Goal: Transaction & Acquisition: Purchase product/service

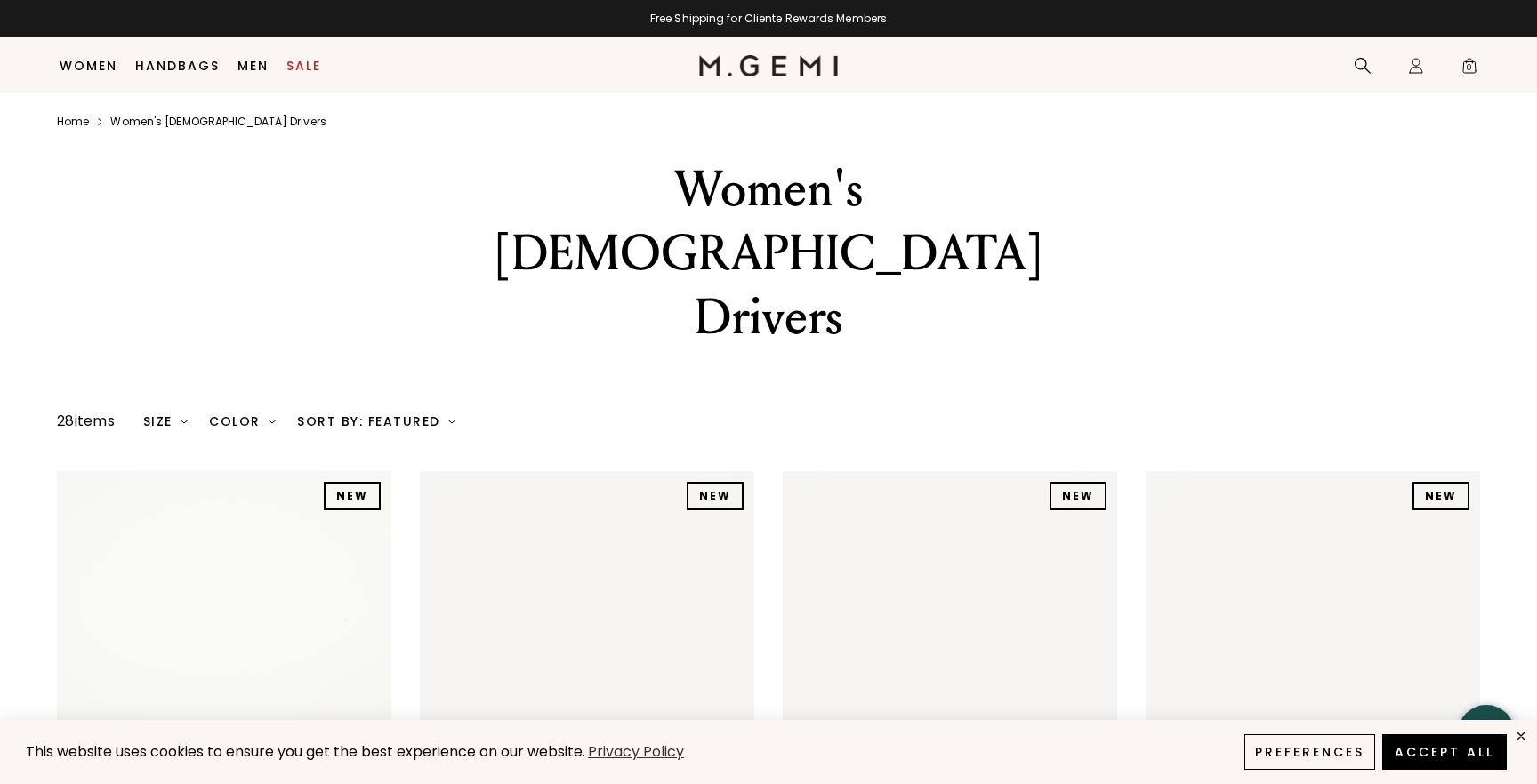
scroll to position [342, 0]
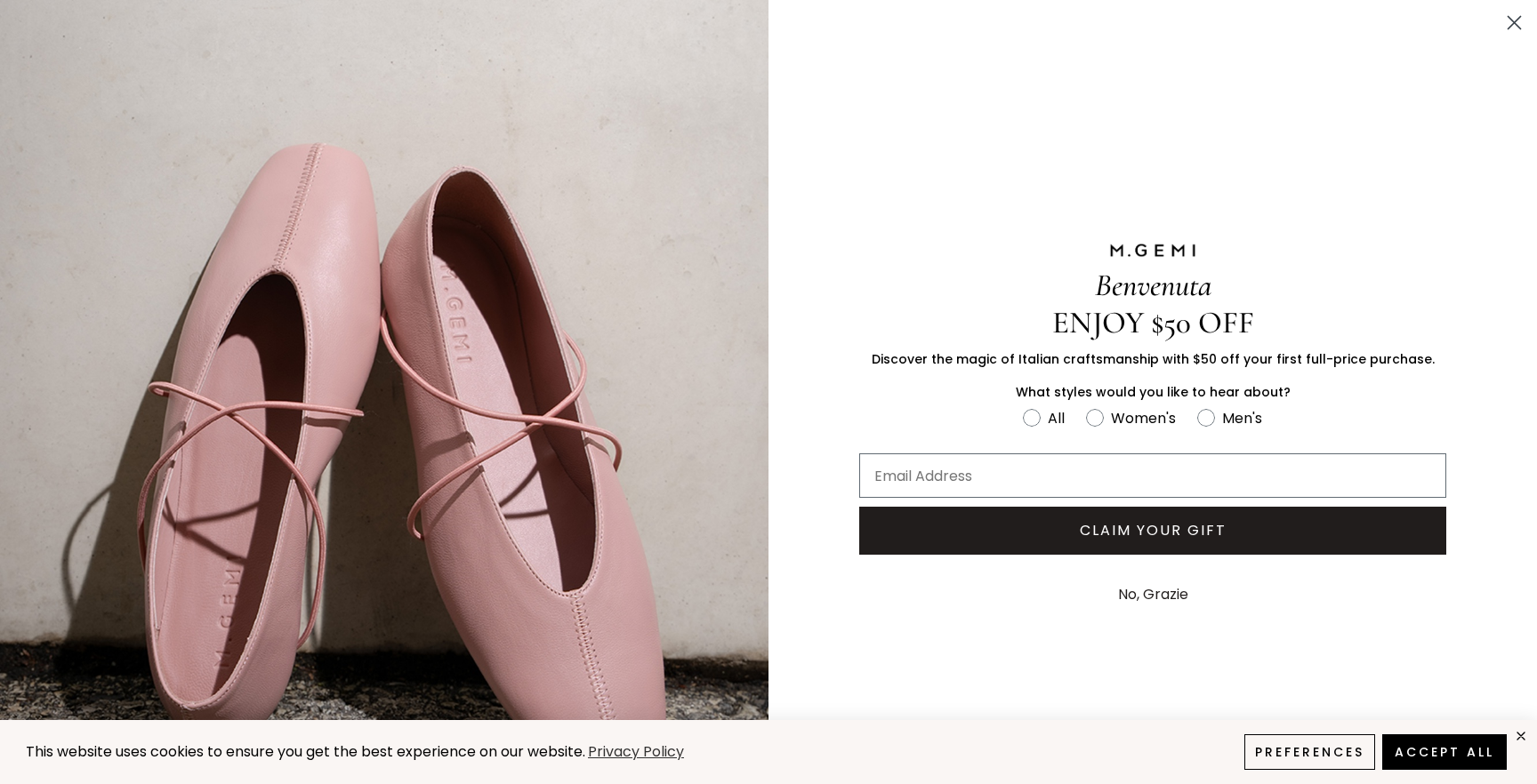
click at [1516, 21] on icon "Close dialog" at bounding box center [1514, 23] width 12 height 12
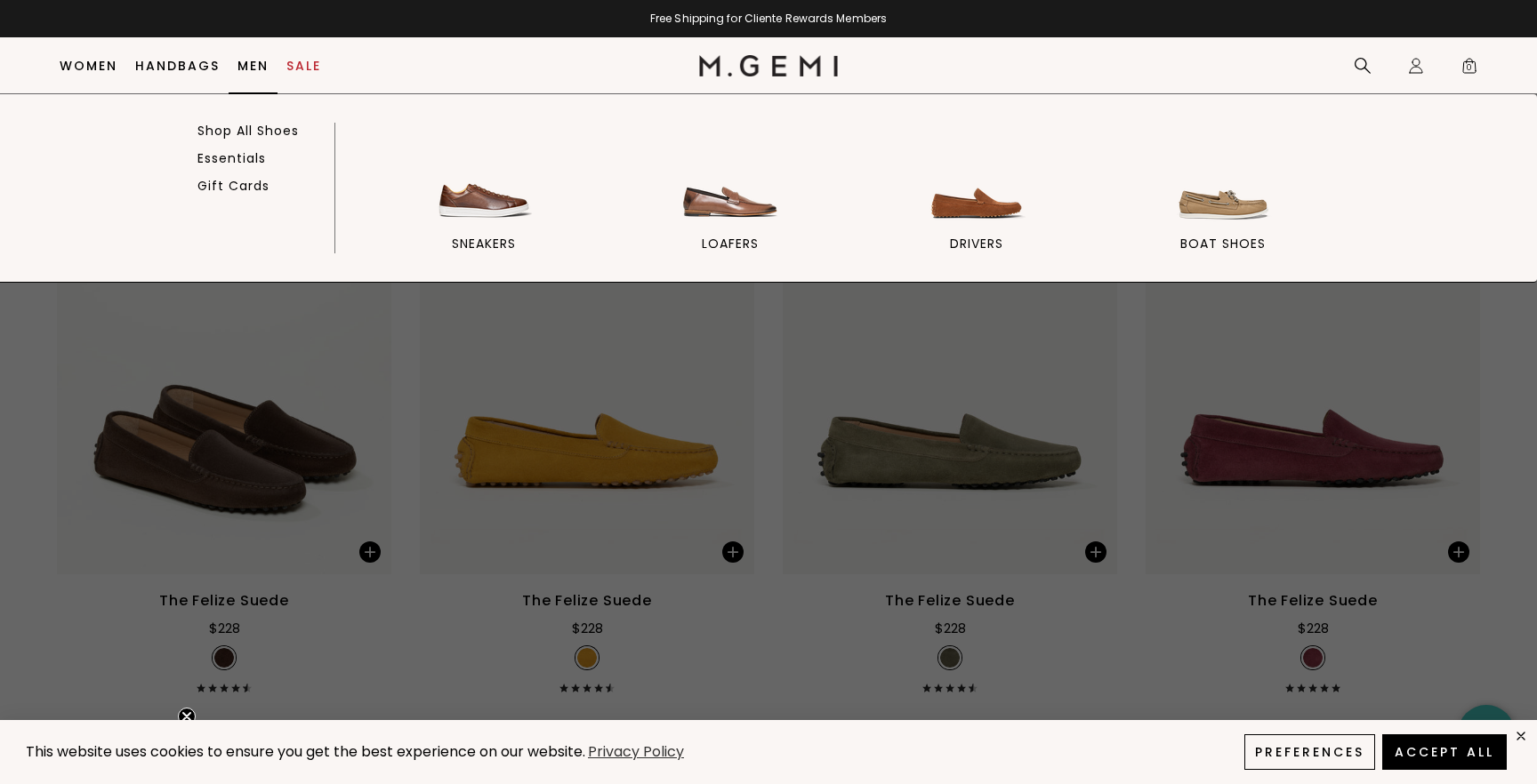
click at [253, 62] on link "Men" at bounding box center [253, 65] width 31 height 14
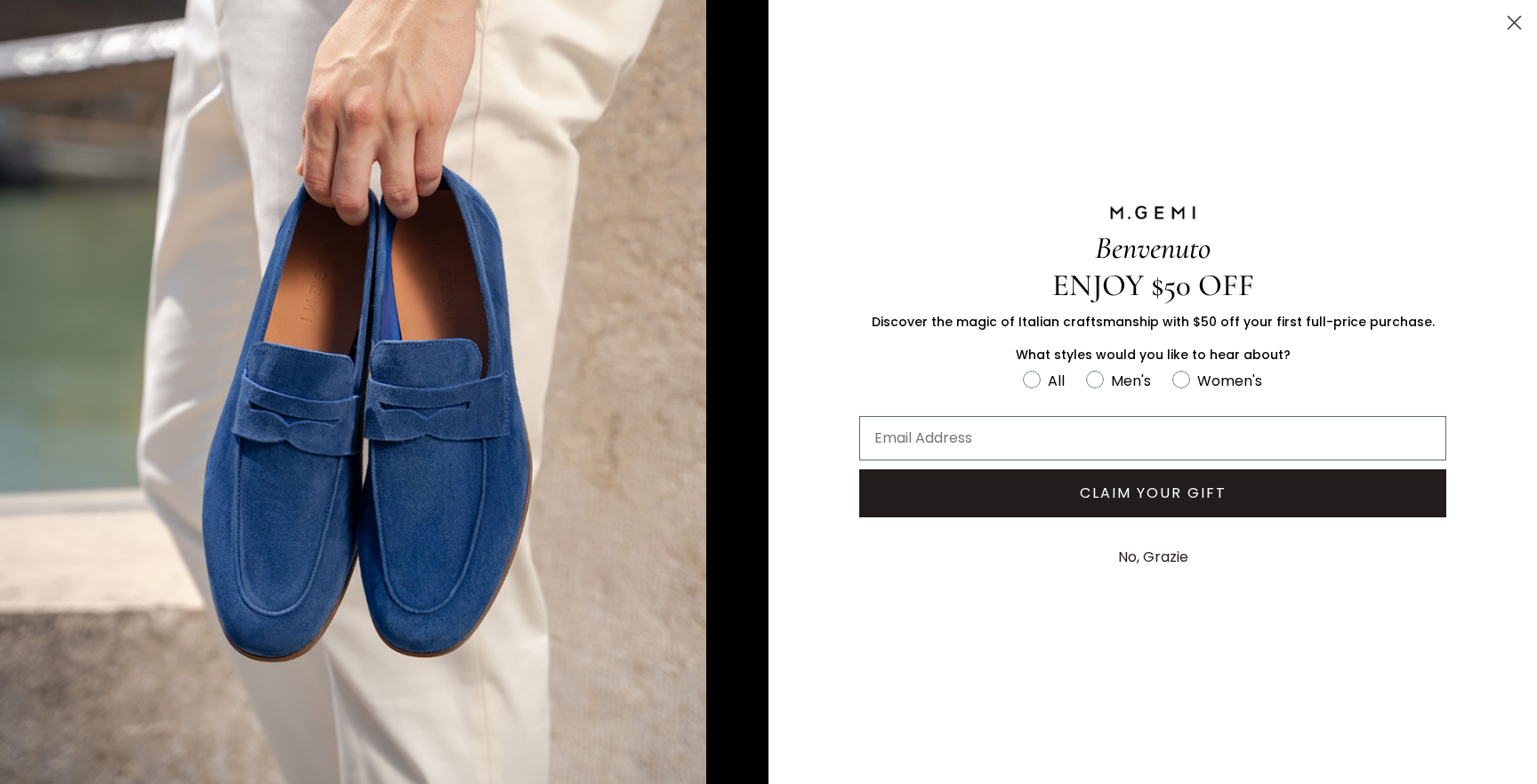
scroll to position [27, 0]
click at [1144, 563] on button "No, Grazie" at bounding box center [1153, 558] width 88 height 44
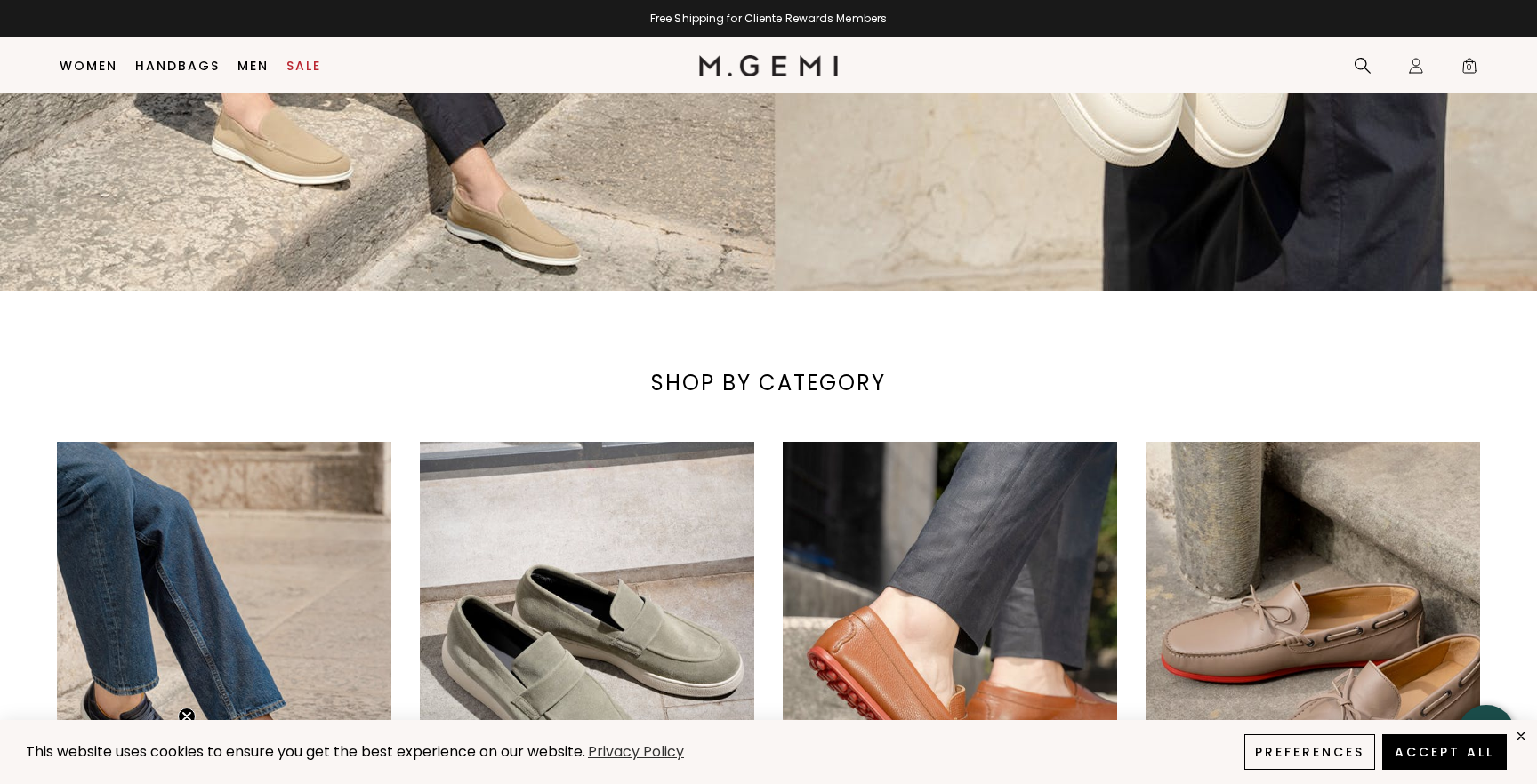
scroll to position [868, 0]
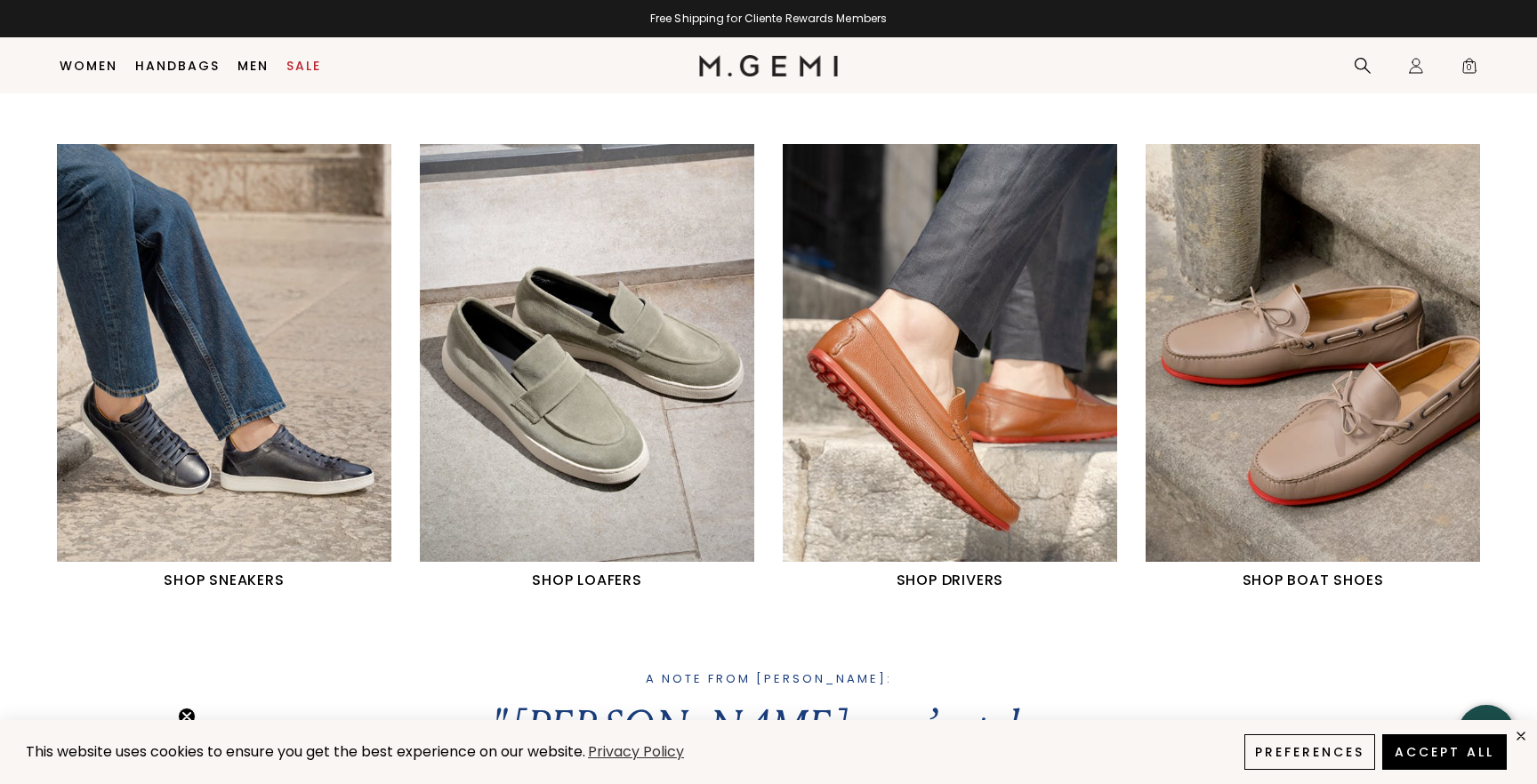
click at [675, 402] on img "2 / 4" at bounding box center [587, 353] width 335 height 418
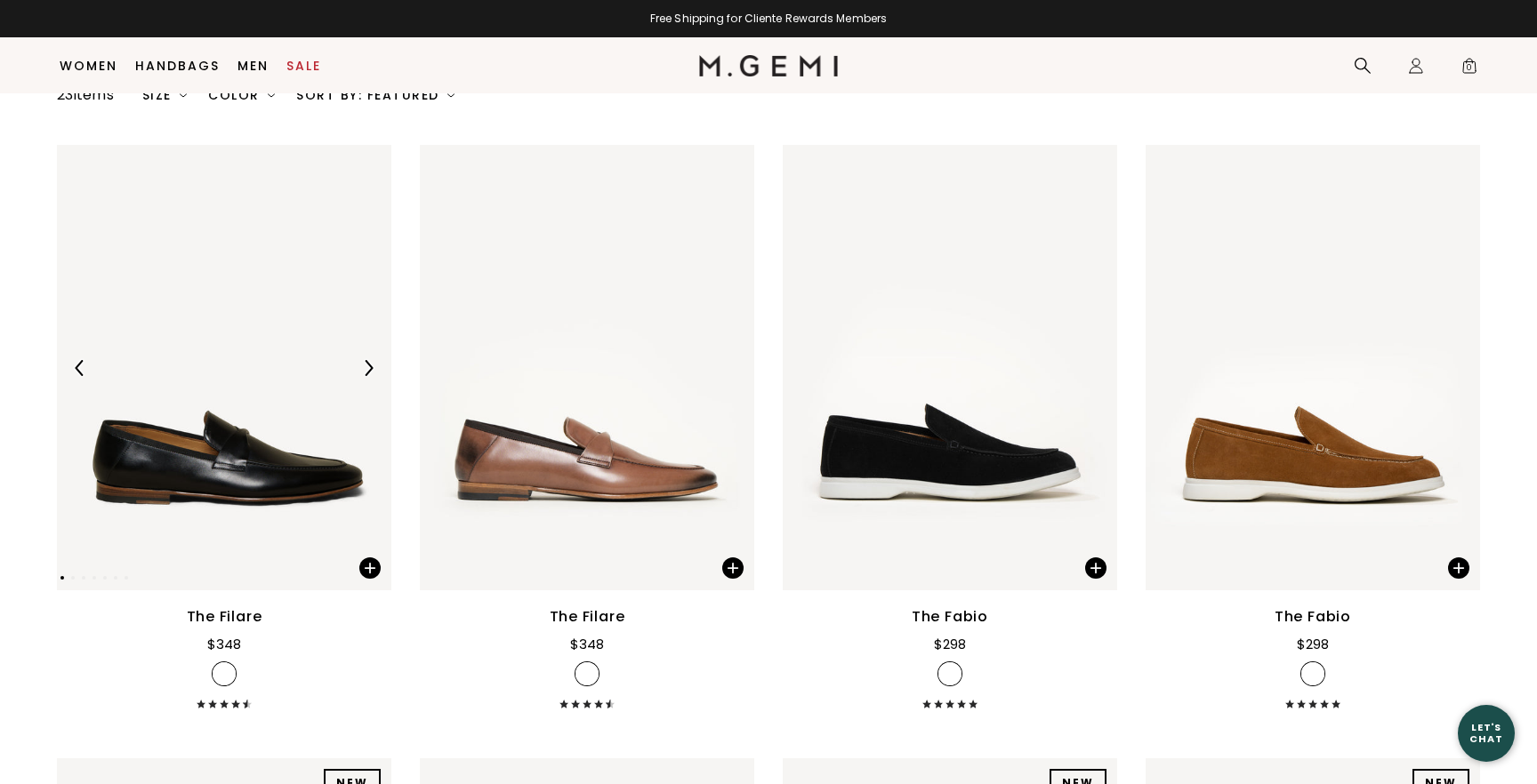
scroll to position [238, 0]
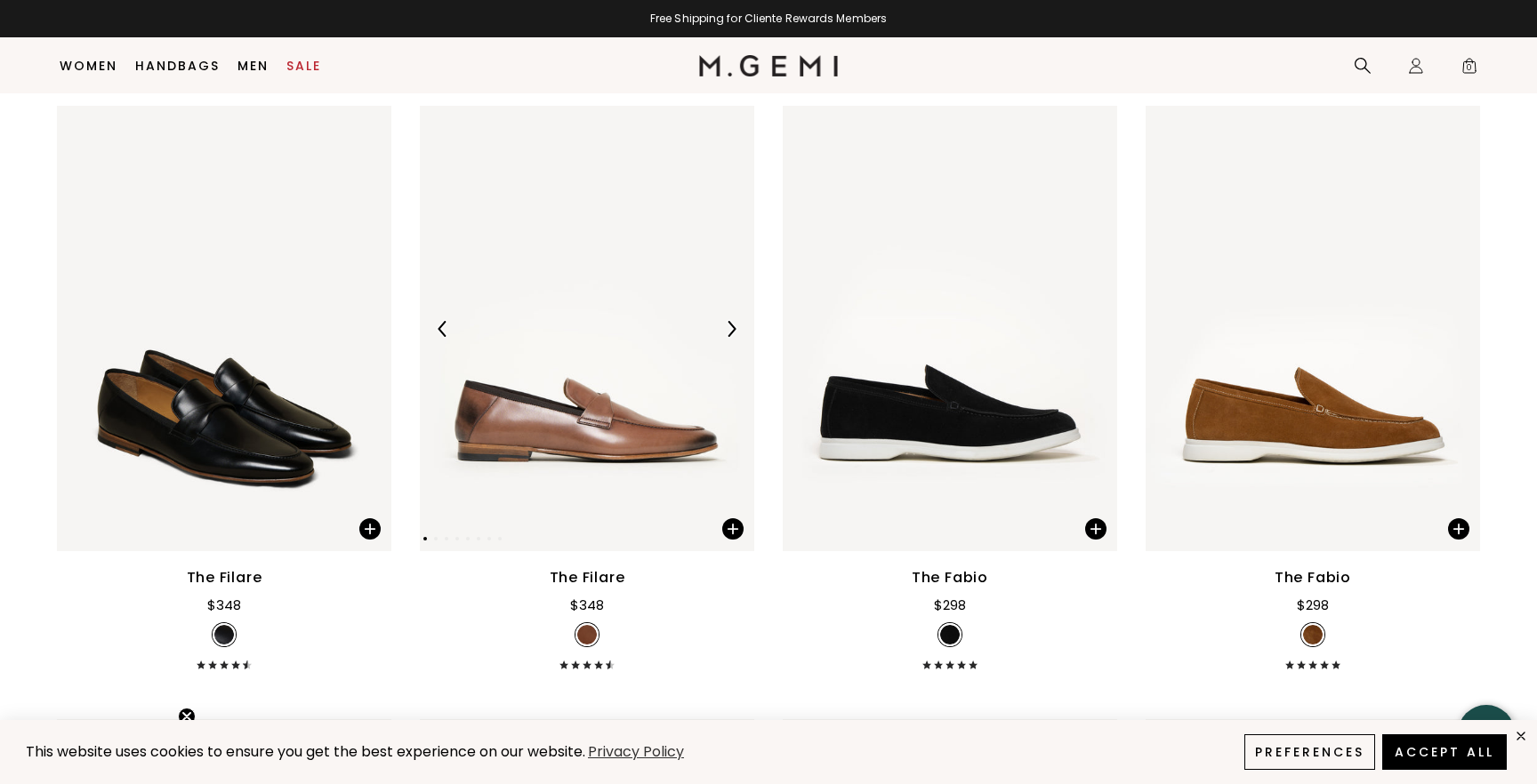
click at [733, 321] on img at bounding box center [731, 329] width 16 height 16
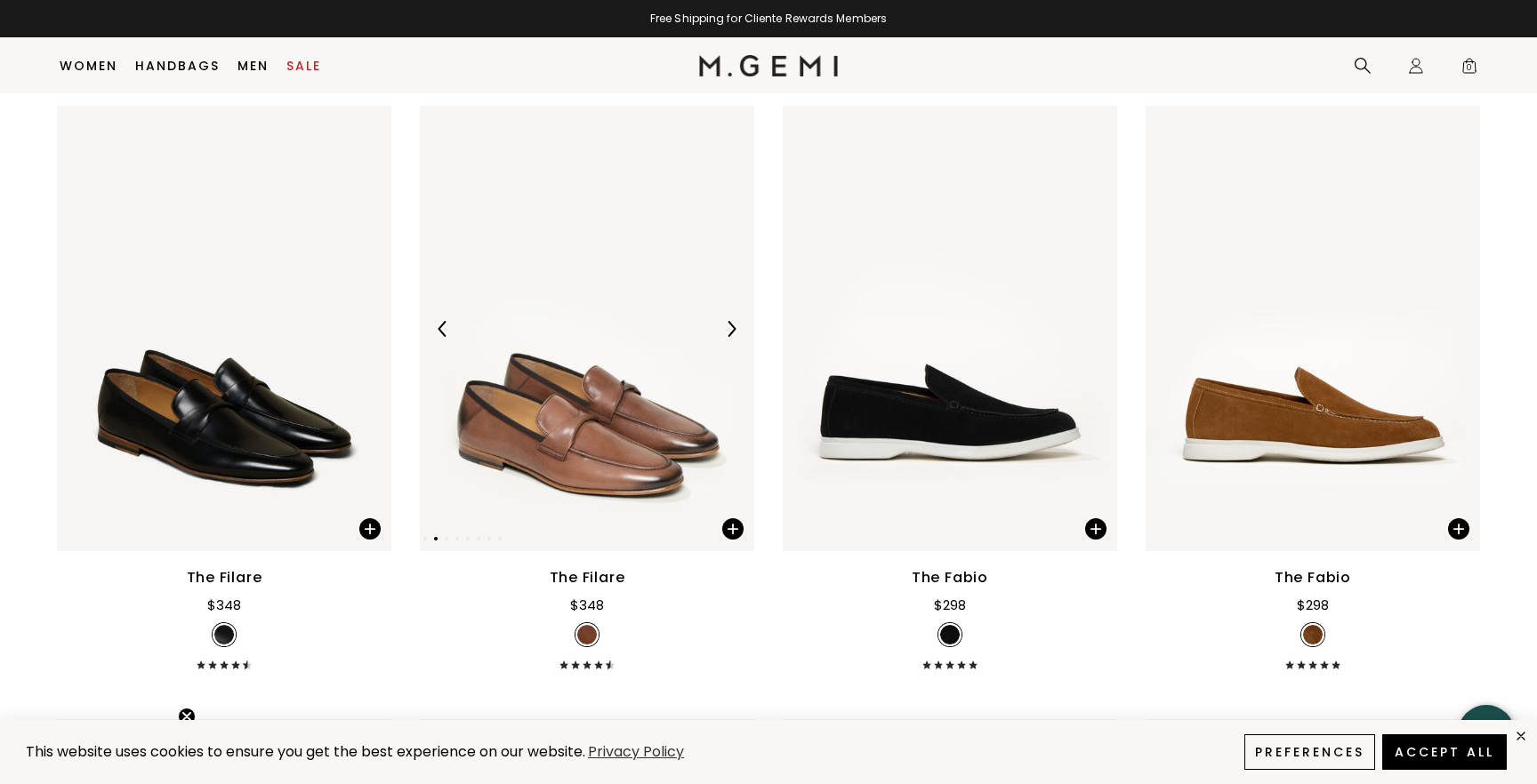
click at [733, 321] on img at bounding box center [731, 329] width 16 height 16
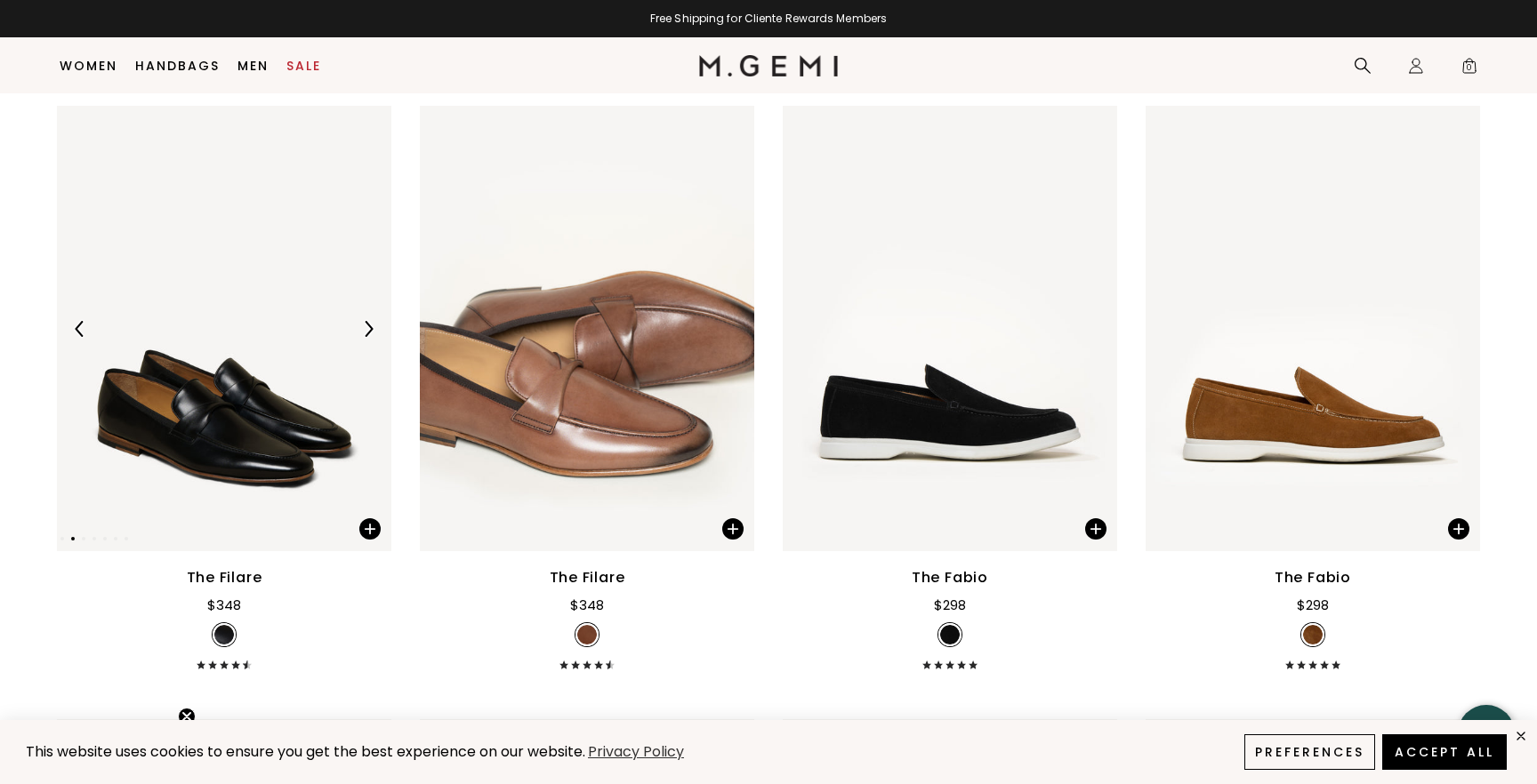
click at [370, 326] on img at bounding box center [368, 329] width 16 height 16
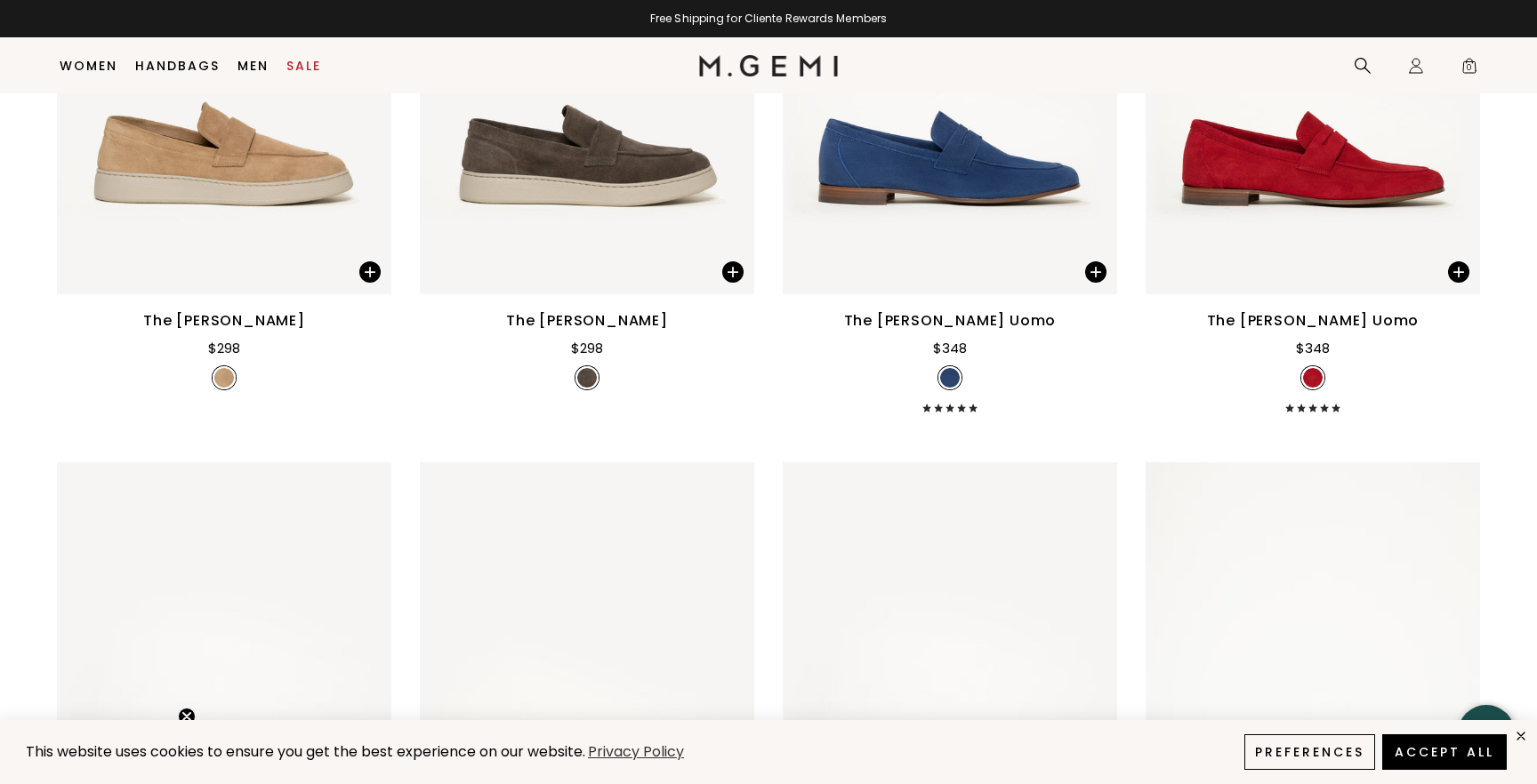
scroll to position [1791, 0]
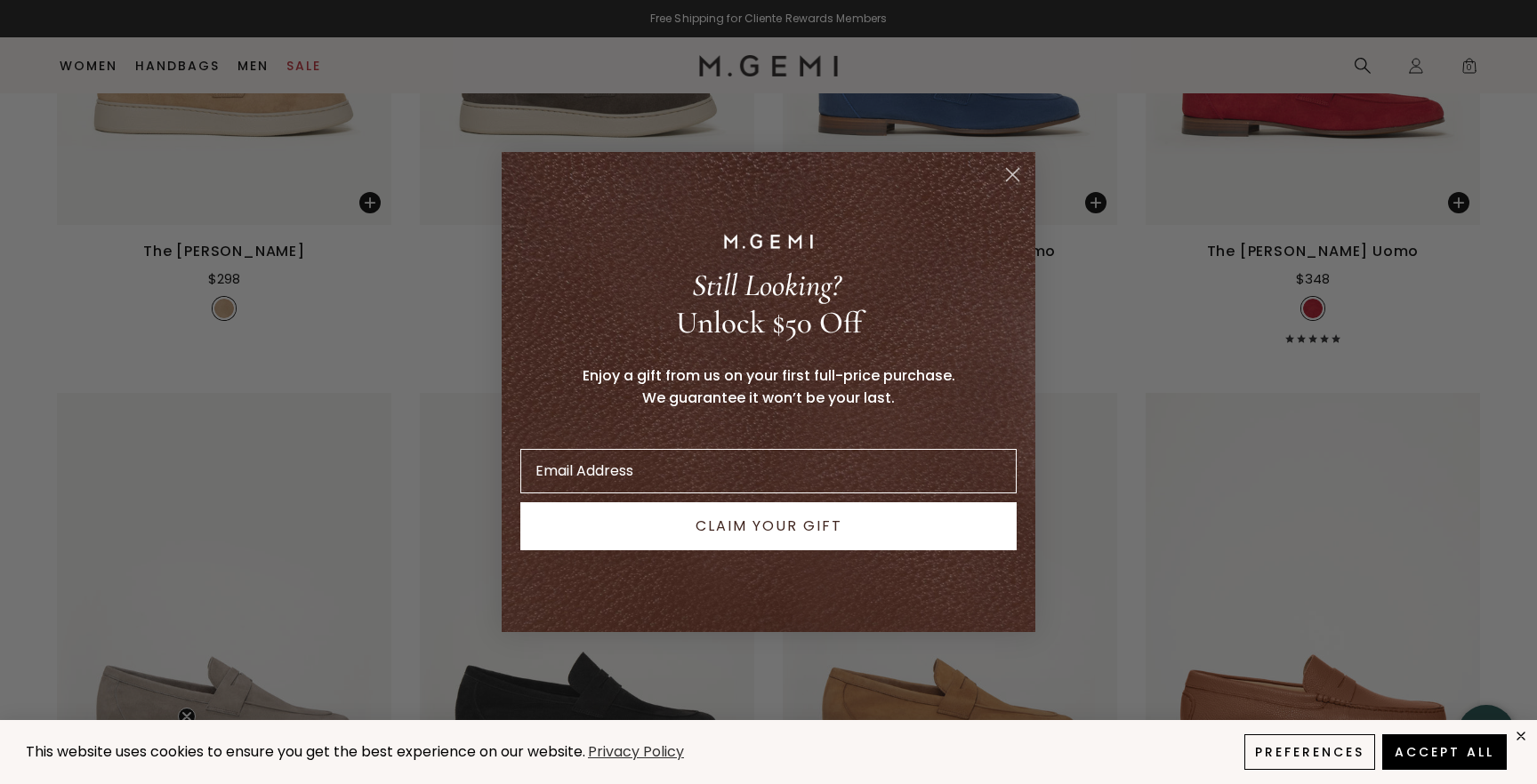
click at [1011, 167] on circle "Close dialog" at bounding box center [1013, 174] width 30 height 30
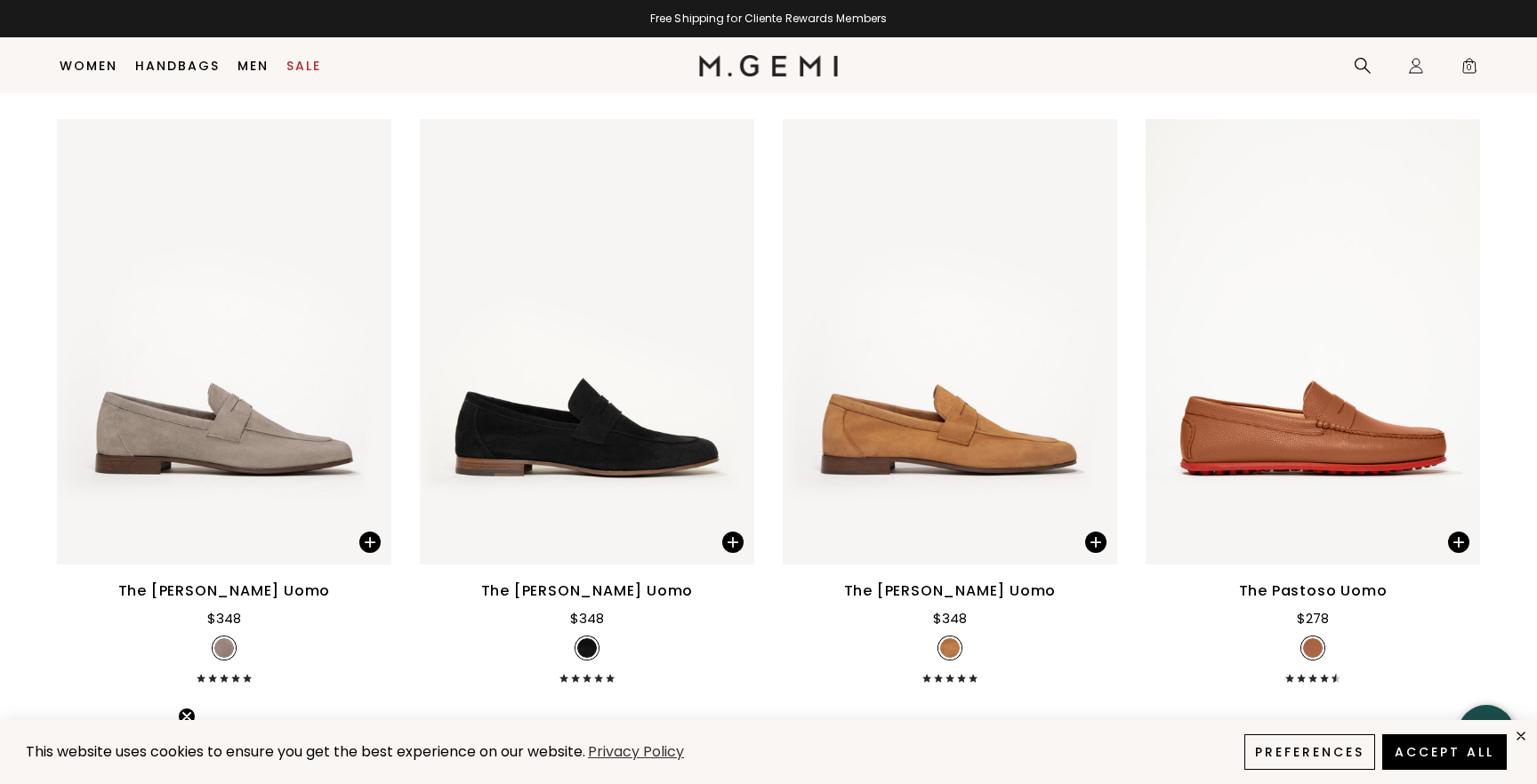
scroll to position [2066, 0]
click at [726, 334] on img at bounding box center [731, 341] width 16 height 16
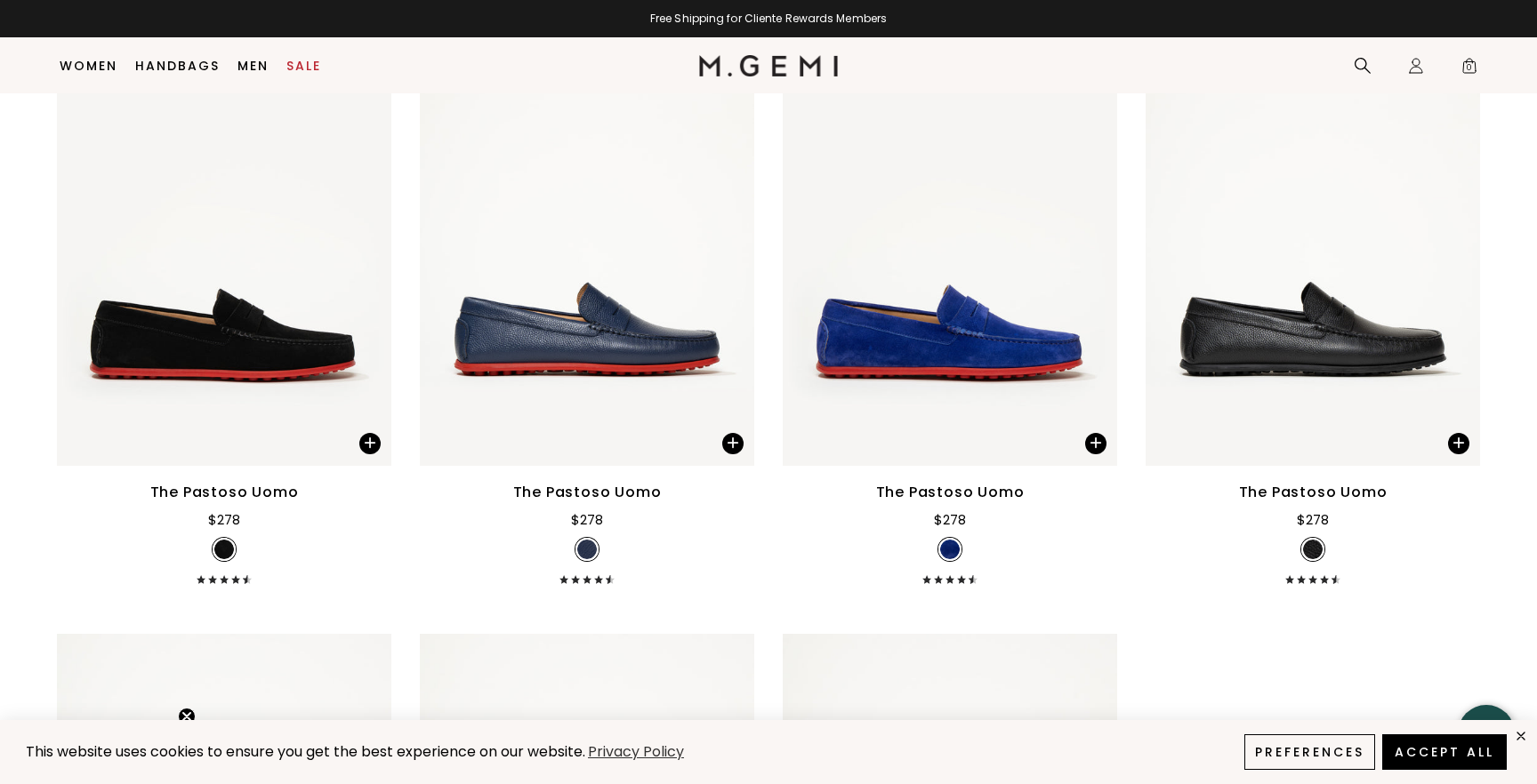
scroll to position [2783, 0]
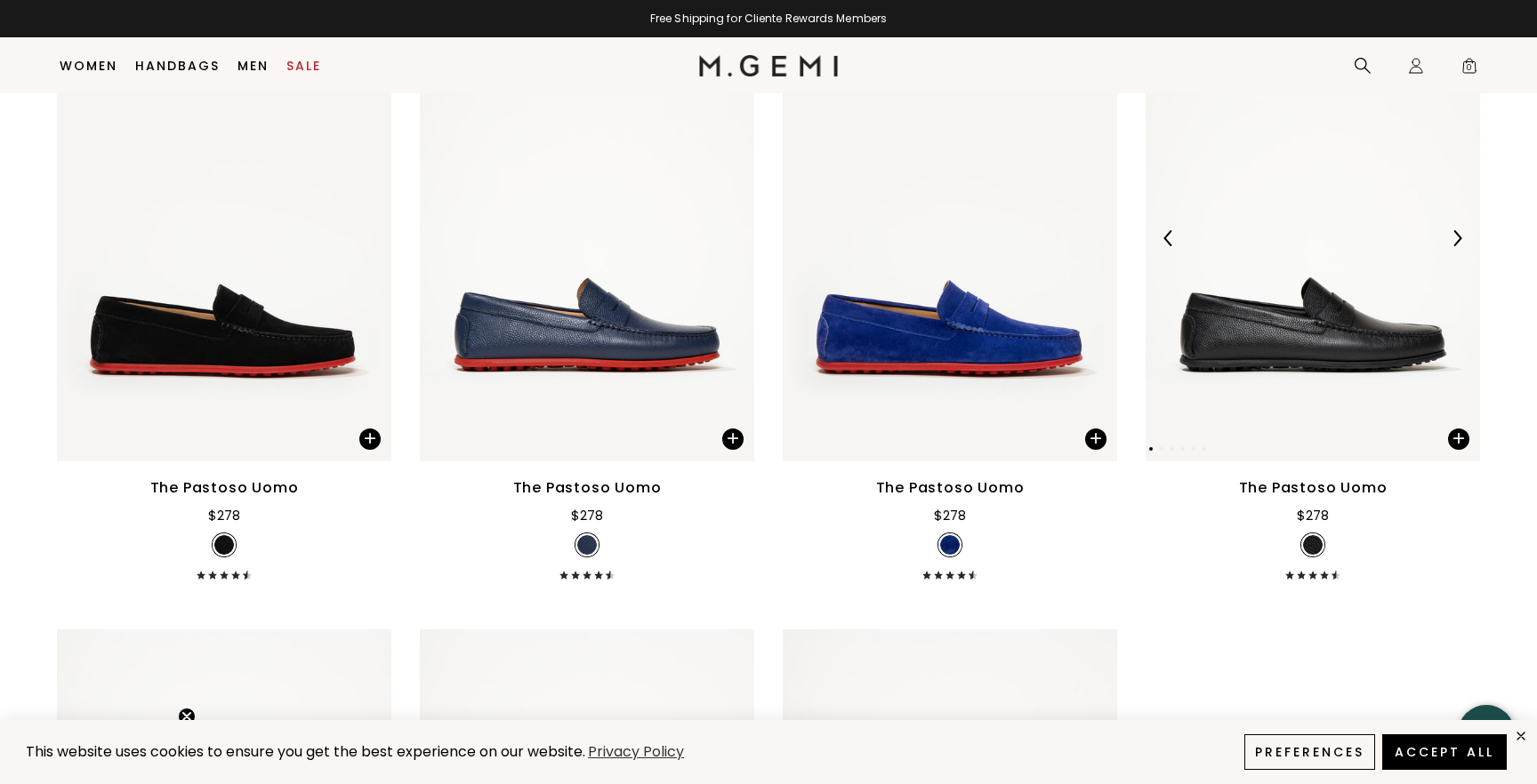
click at [1459, 238] on img at bounding box center [1456, 238] width 16 height 16
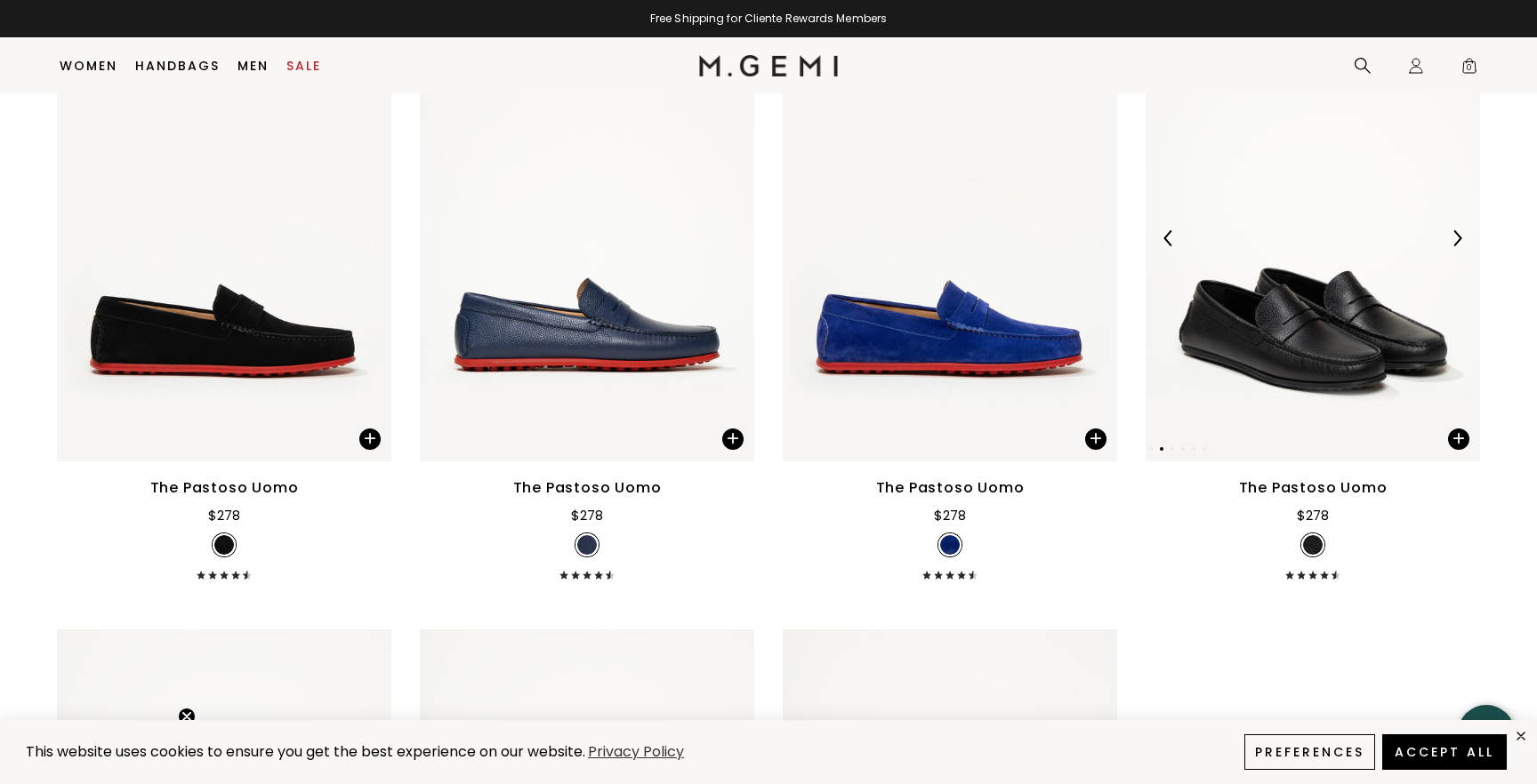
click at [1459, 238] on img at bounding box center [1456, 238] width 16 height 16
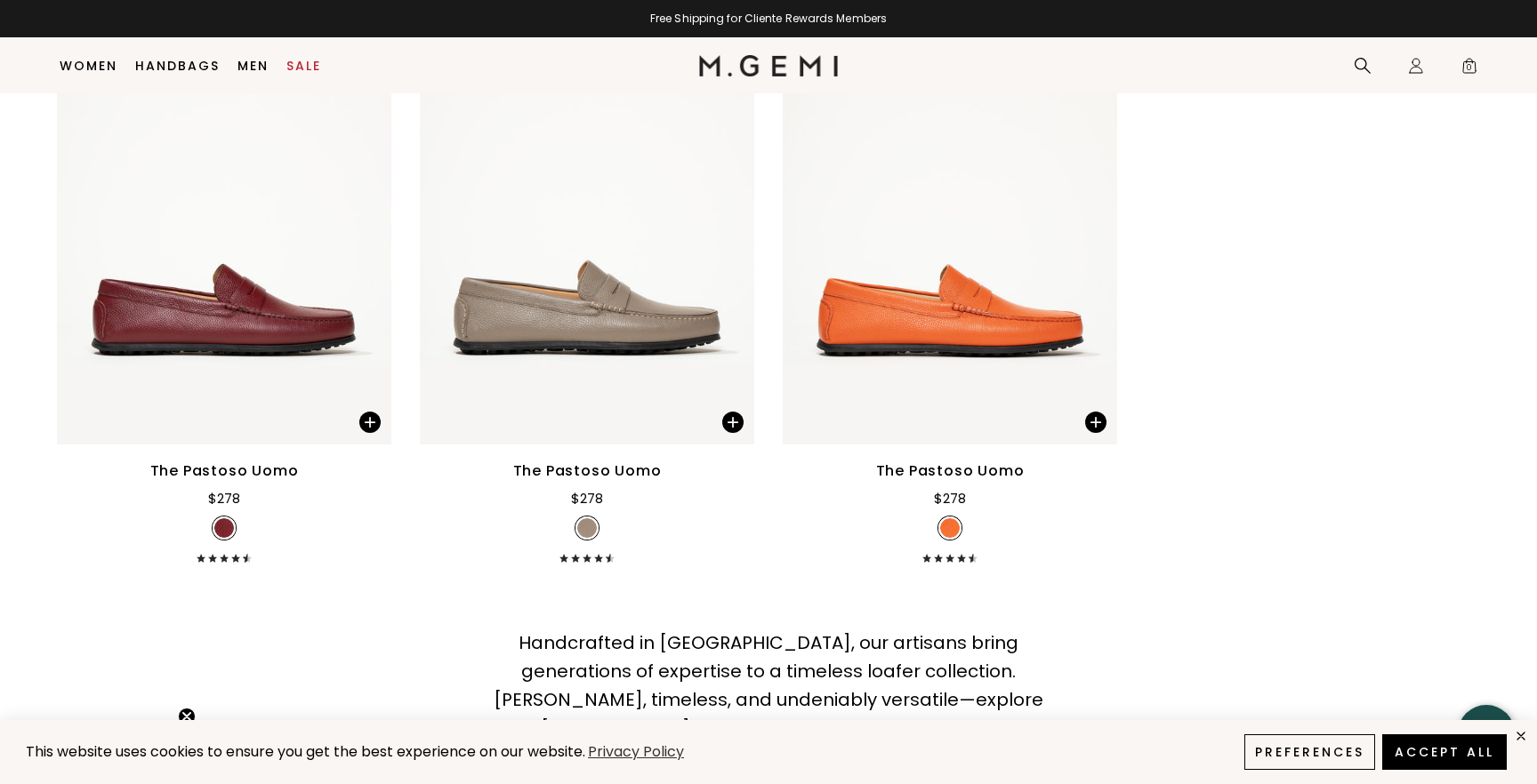
scroll to position [3418, 0]
